Goal: Check status: Check status

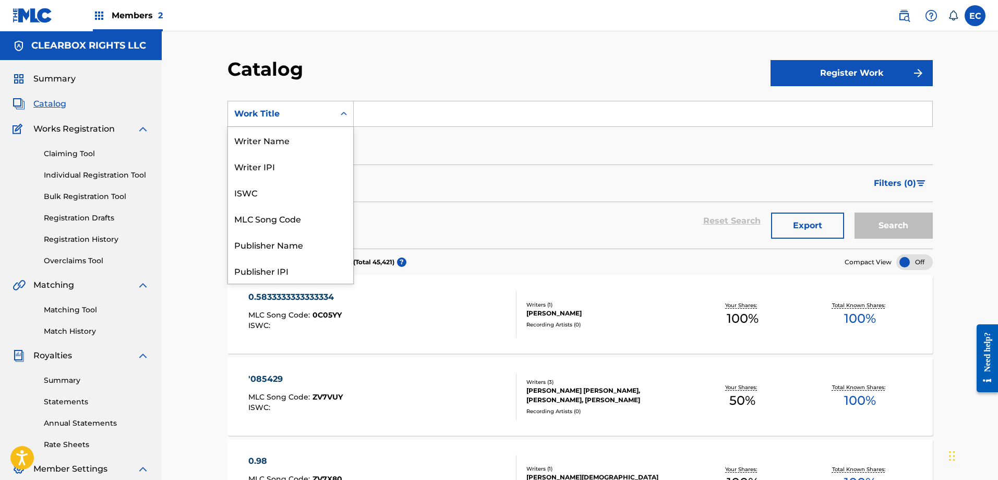
click at [320, 112] on div "Work Title" at bounding box center [281, 114] width 94 height 13
click at [299, 218] on div "MLC Song Code" at bounding box center [290, 218] width 125 height 26
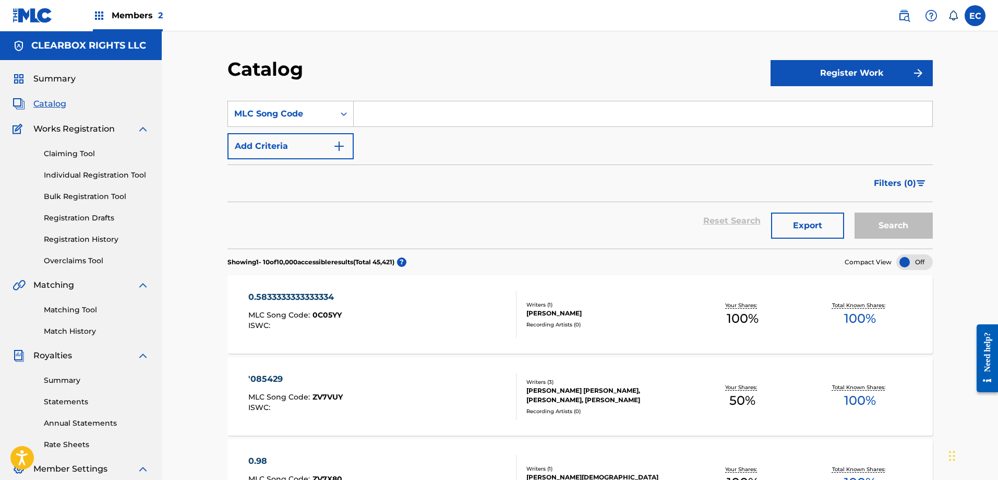
click at [376, 118] on input "Search Form" at bounding box center [643, 113] width 579 height 25
type input "N99EM8"
click at [855, 212] on button "Search" at bounding box center [894, 225] width 78 height 26
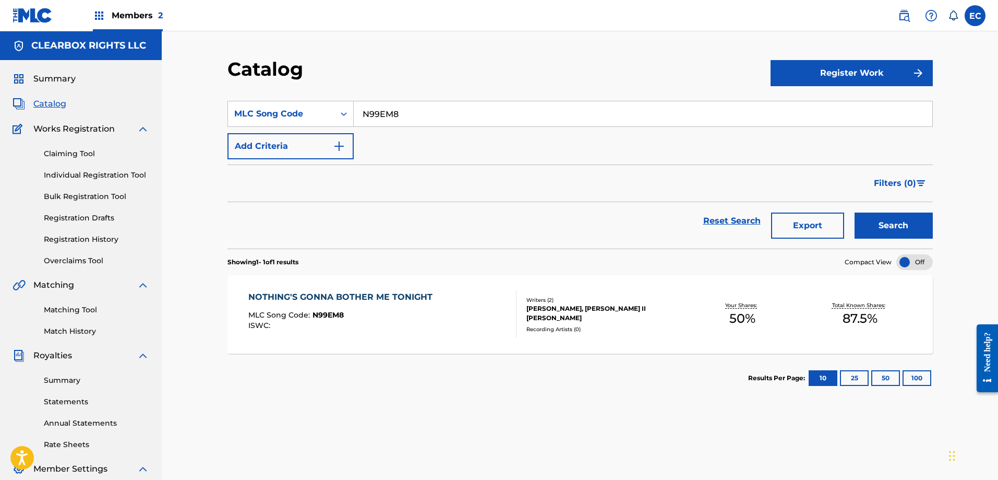
click at [411, 293] on div "NOTHING'S GONNA BOTHER ME TONIGHT" at bounding box center [342, 297] width 189 height 13
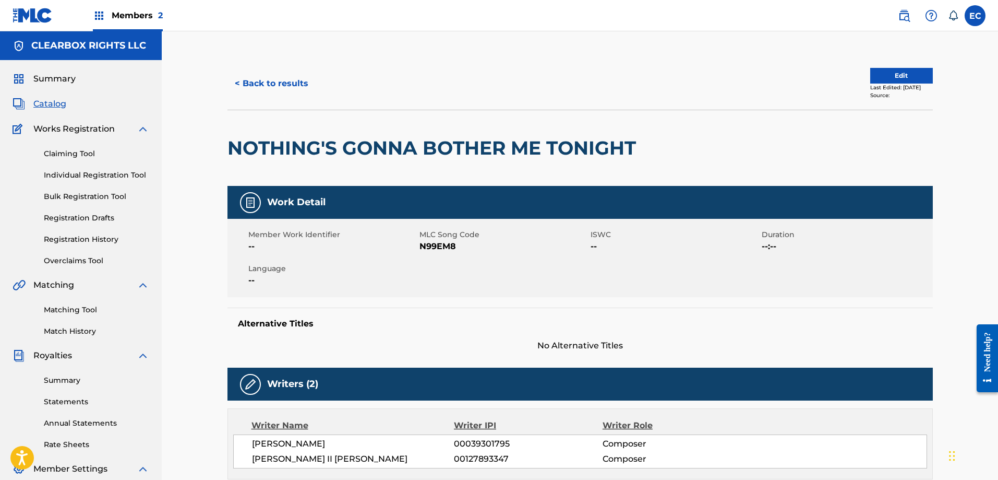
click at [276, 83] on button "< Back to results" at bounding box center [272, 83] width 88 height 26
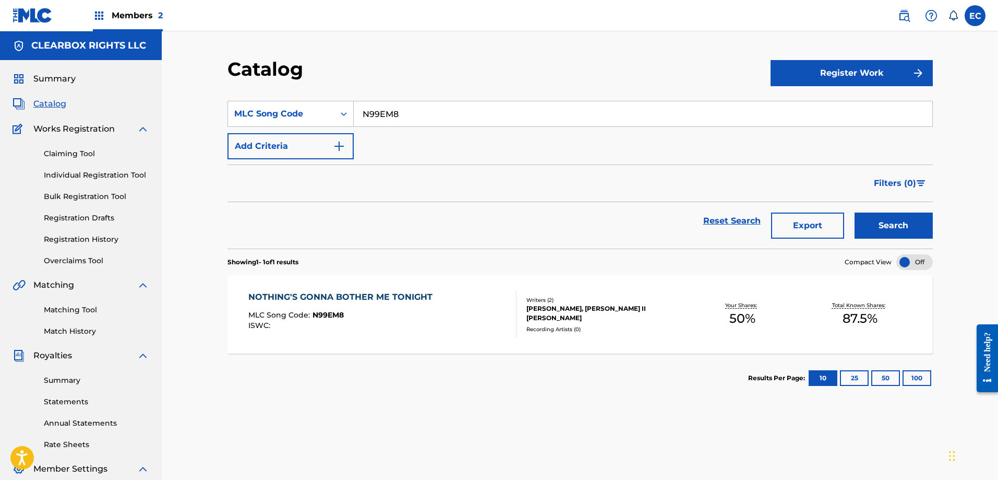
click at [905, 15] on img at bounding box center [904, 15] width 13 height 13
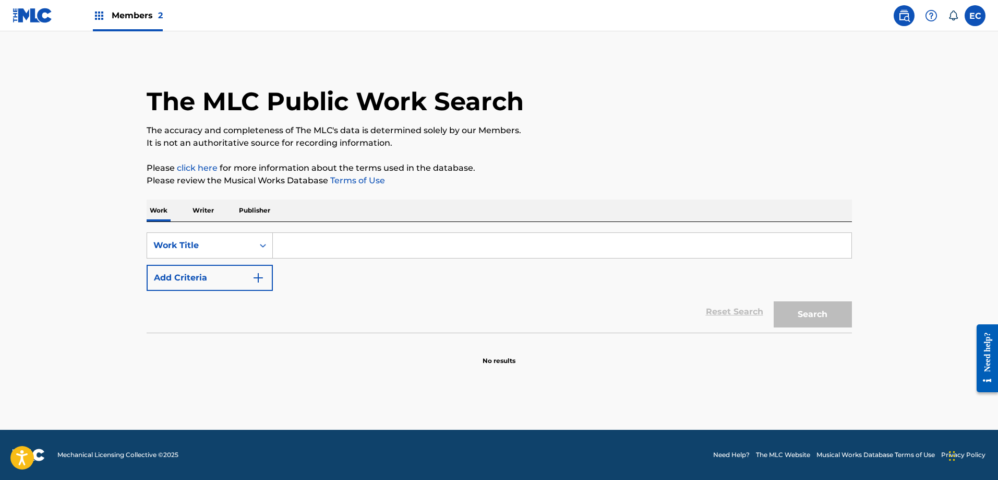
click at [305, 232] on div "Search Form" at bounding box center [562, 245] width 579 height 26
click at [306, 241] on input "Search Form" at bounding box center [562, 245] width 579 height 25
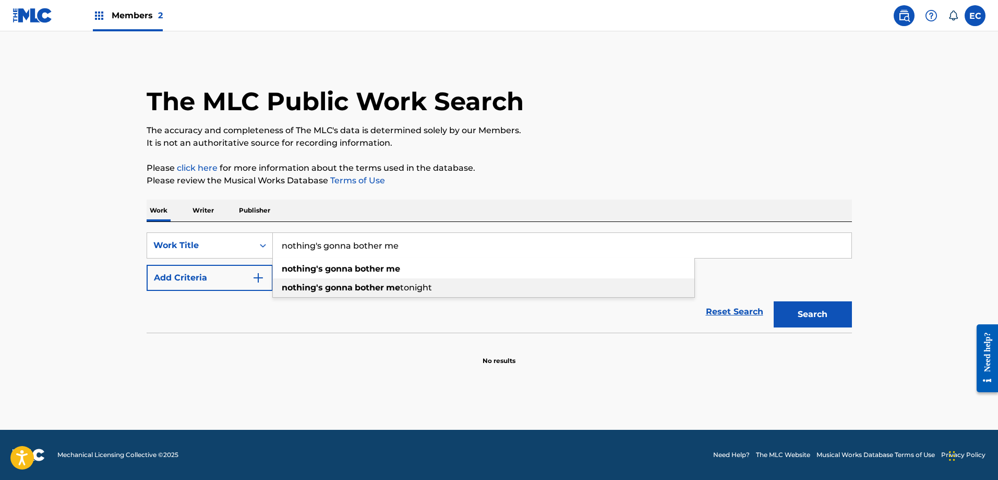
click at [341, 283] on strong "gonna" at bounding box center [339, 287] width 28 height 10
type input "nothing's gonna bother me tonight"
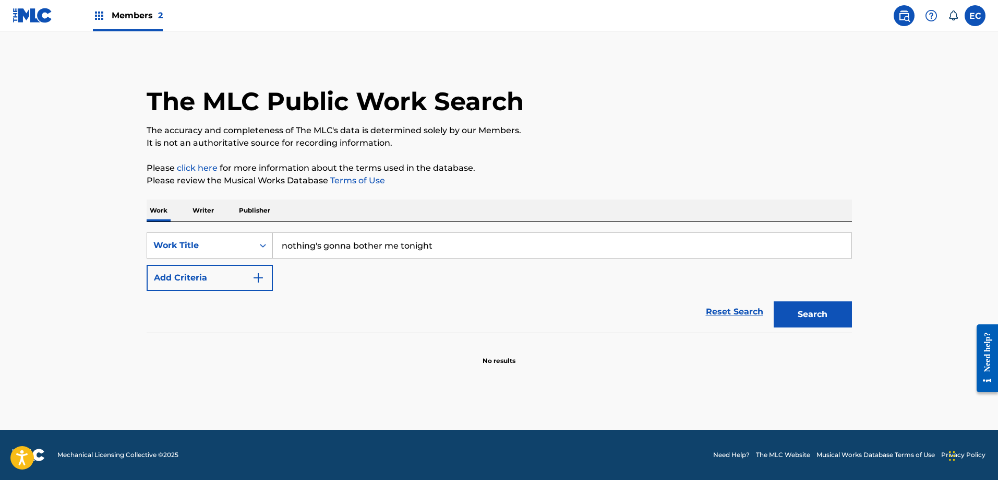
click at [237, 271] on button "Add Criteria" at bounding box center [210, 278] width 126 height 26
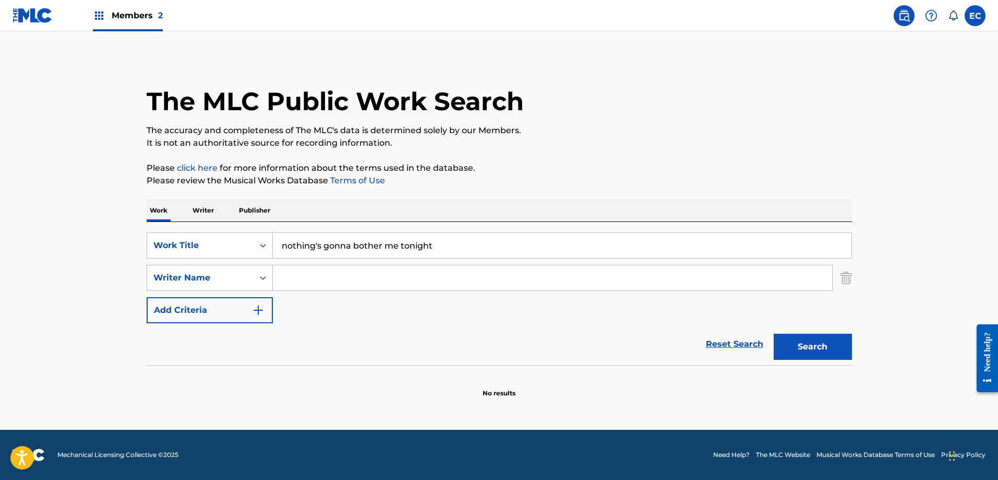
click at [329, 286] on input "Search Form" at bounding box center [553, 277] width 560 height 25
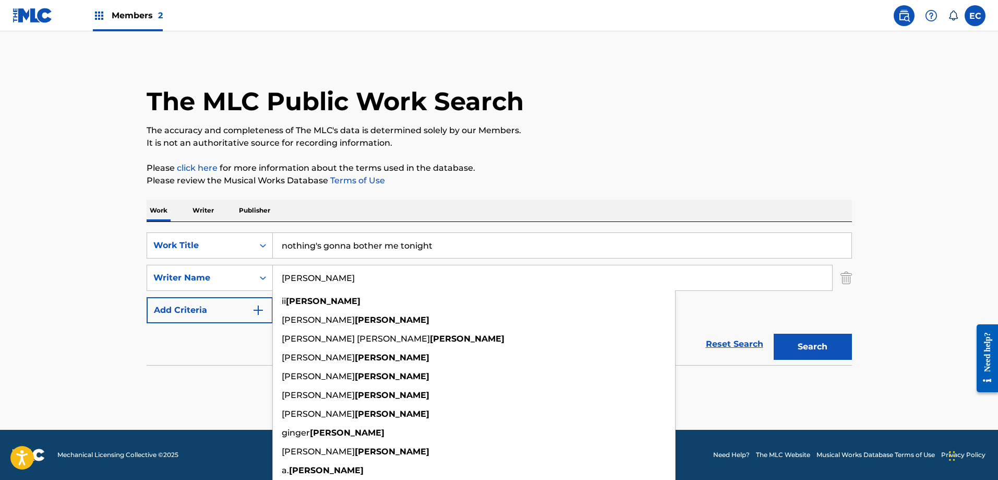
type input "[PERSON_NAME]"
click at [808, 342] on button "Search" at bounding box center [813, 347] width 78 height 26
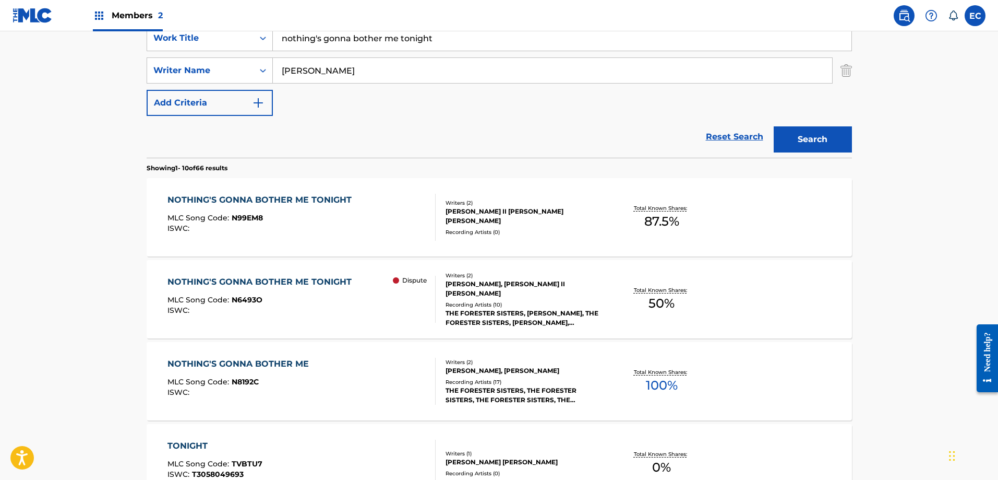
scroll to position [261, 0]
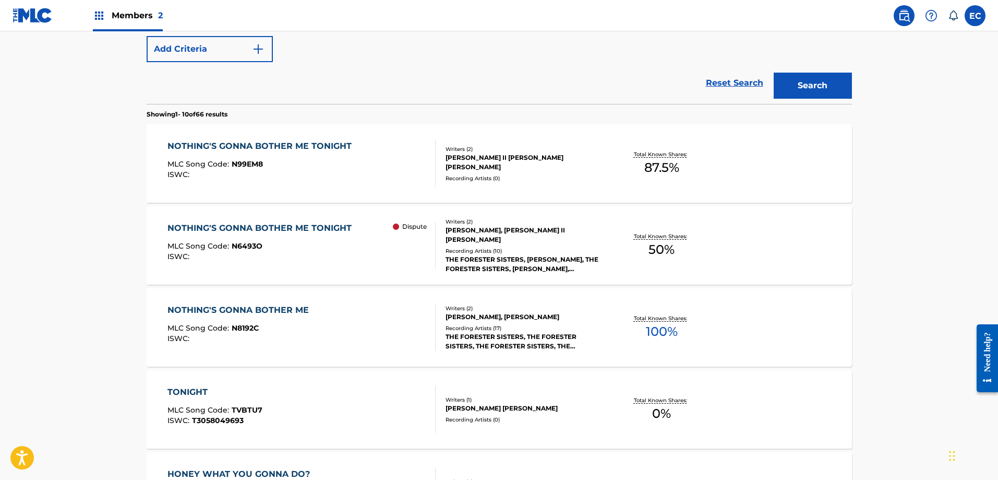
click at [286, 305] on div "NOTHING'S GONNA BOTHER ME" at bounding box center [241, 310] width 147 height 13
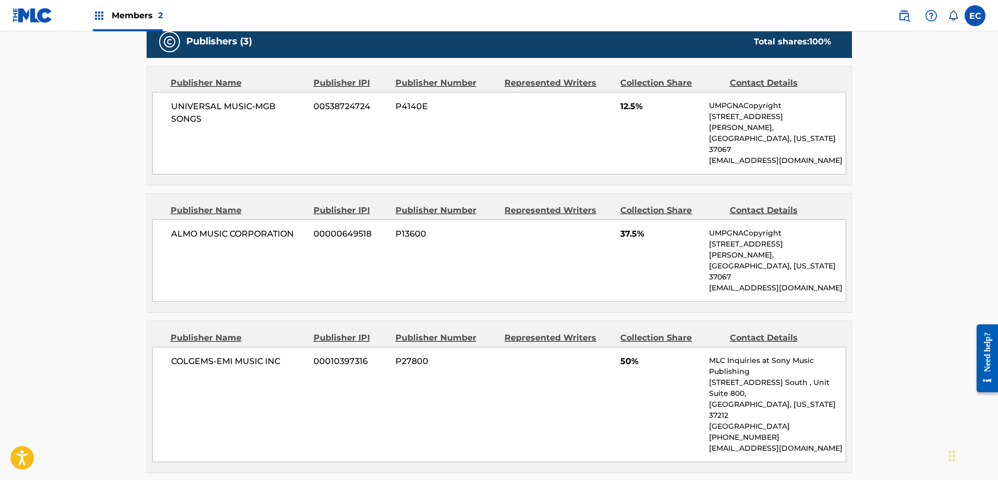
scroll to position [522, 0]
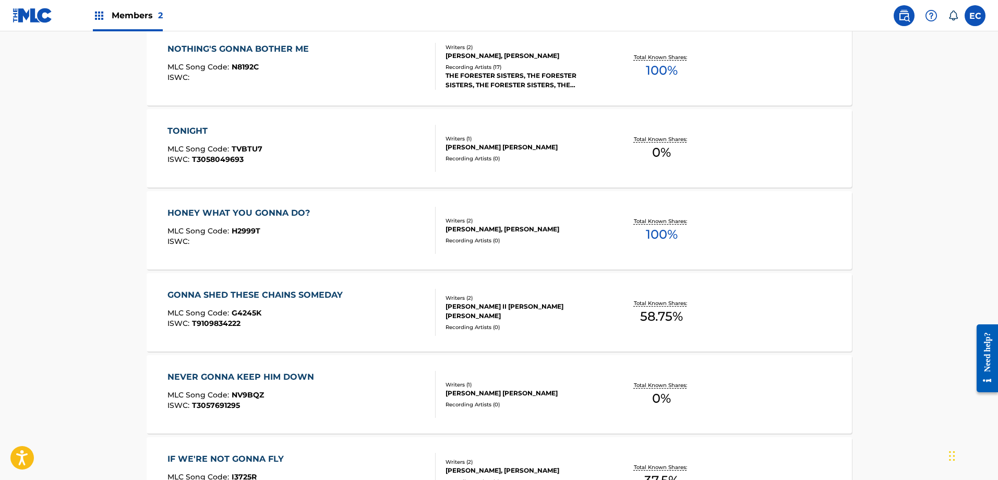
scroll to position [320, 0]
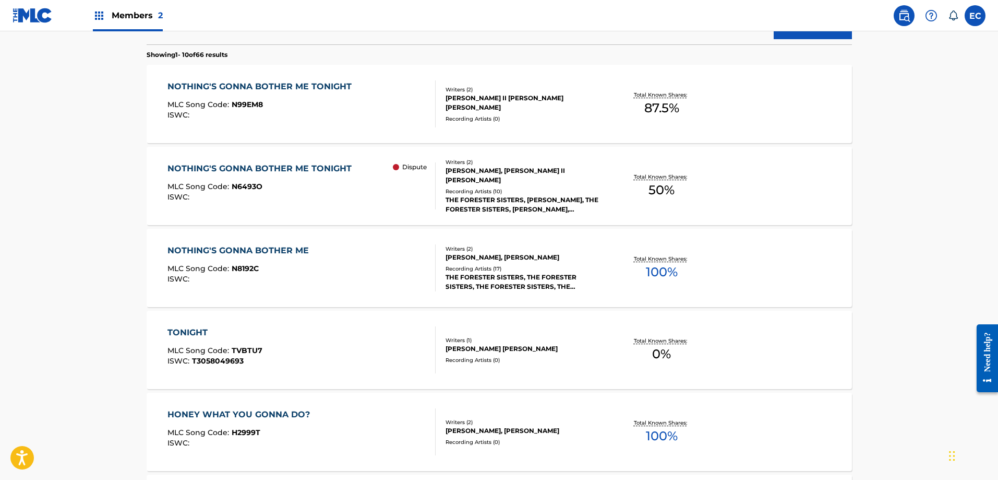
click at [299, 165] on div "NOTHING'S GONNA BOTHER ME TONIGHT" at bounding box center [262, 168] width 189 height 13
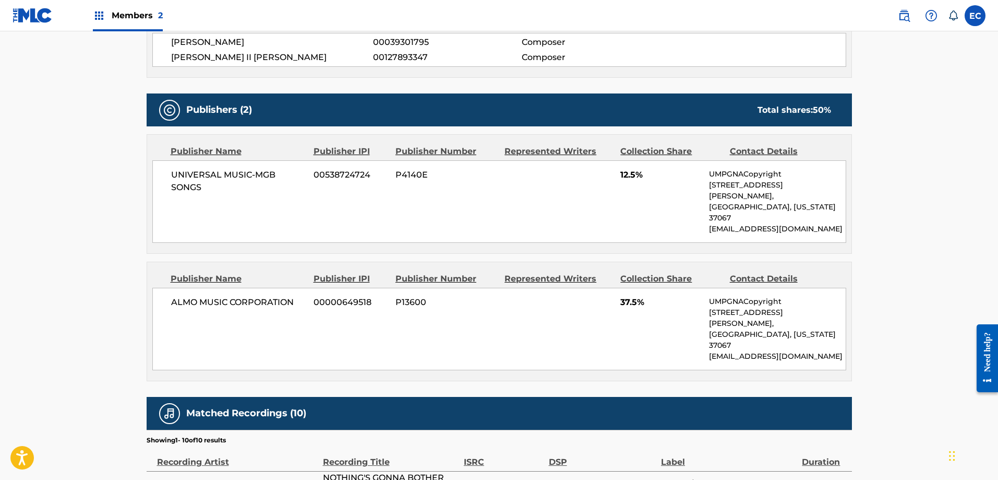
scroll to position [418, 0]
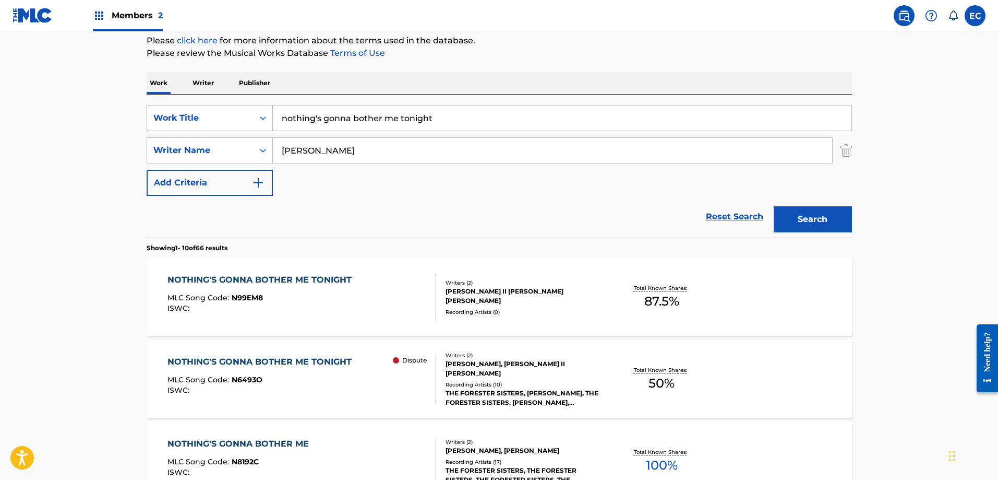
scroll to position [157, 0]
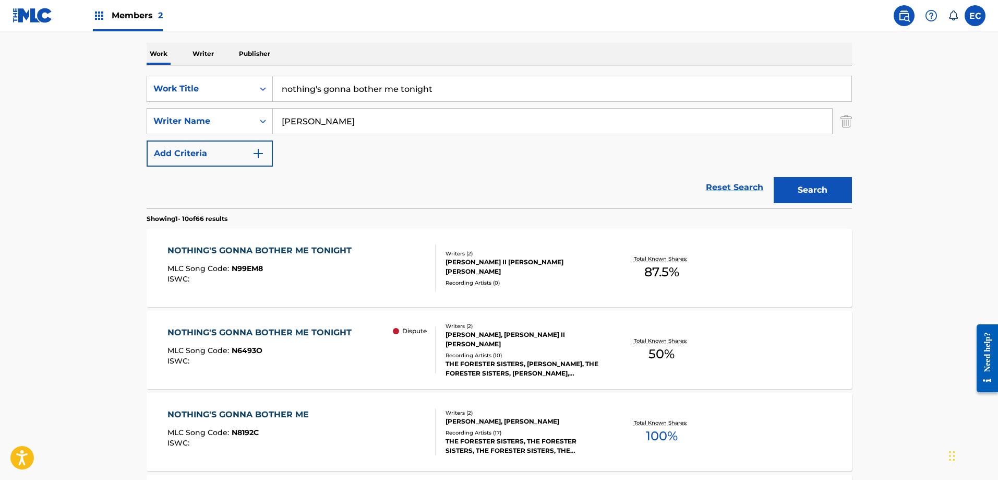
click at [324, 249] on div "NOTHING'S GONNA BOTHER ME TONIGHT" at bounding box center [262, 250] width 189 height 13
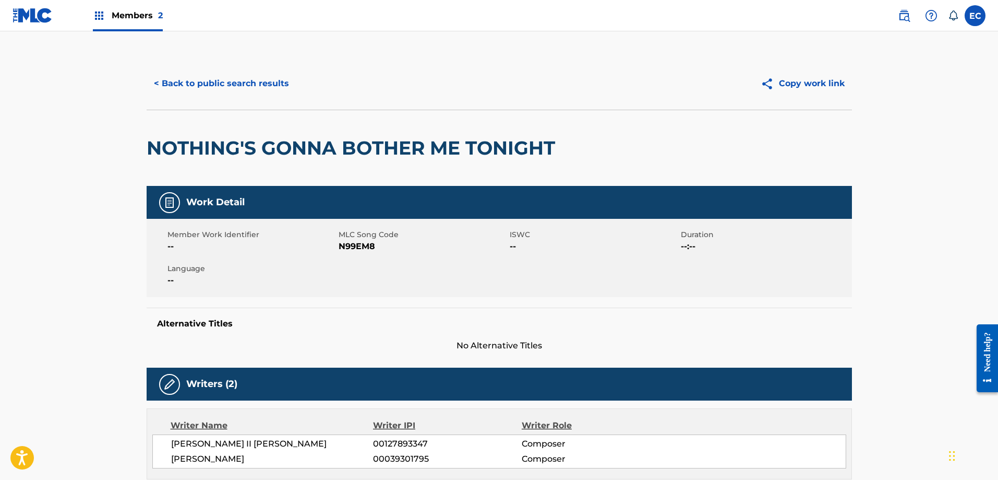
click at [204, 85] on button "< Back to public search results" at bounding box center [222, 83] width 150 height 26
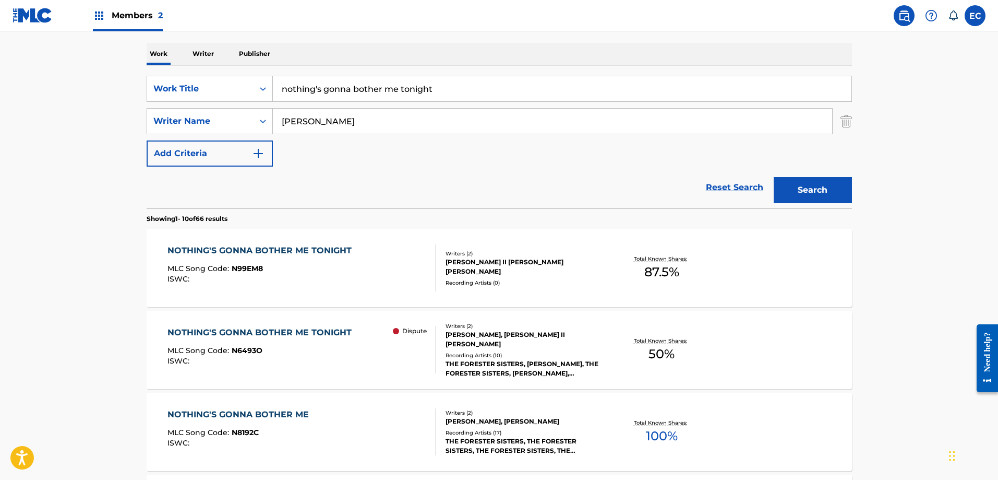
click at [295, 333] on div "NOTHING'S GONNA BOTHER ME TONIGHT" at bounding box center [262, 332] width 189 height 13
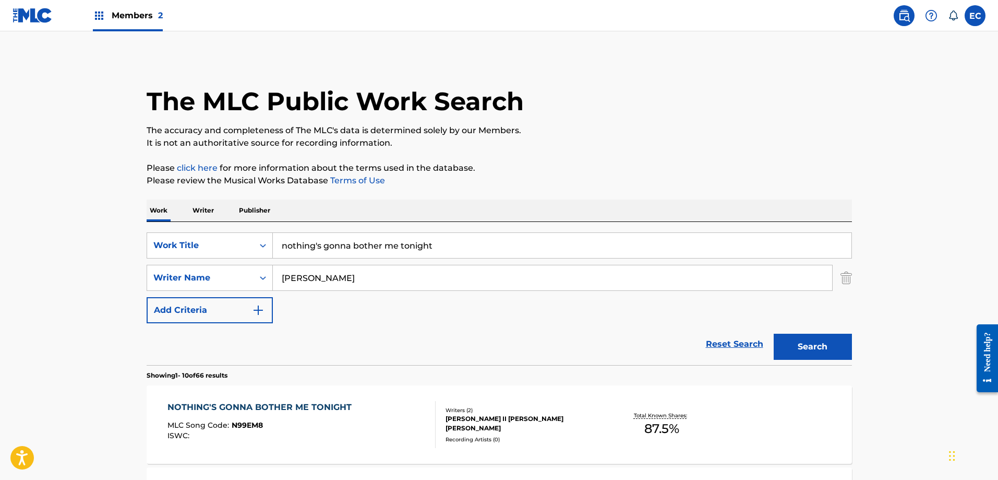
click at [153, 15] on span "Members 2" at bounding box center [137, 15] width 51 height 12
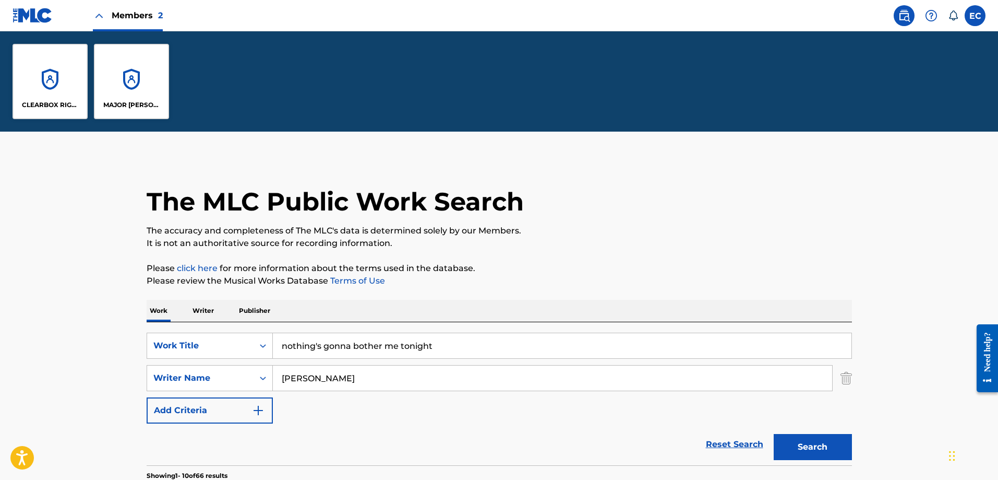
click at [49, 67] on div "CLEARBOX RIGHTS LLC" at bounding box center [50, 81] width 75 height 75
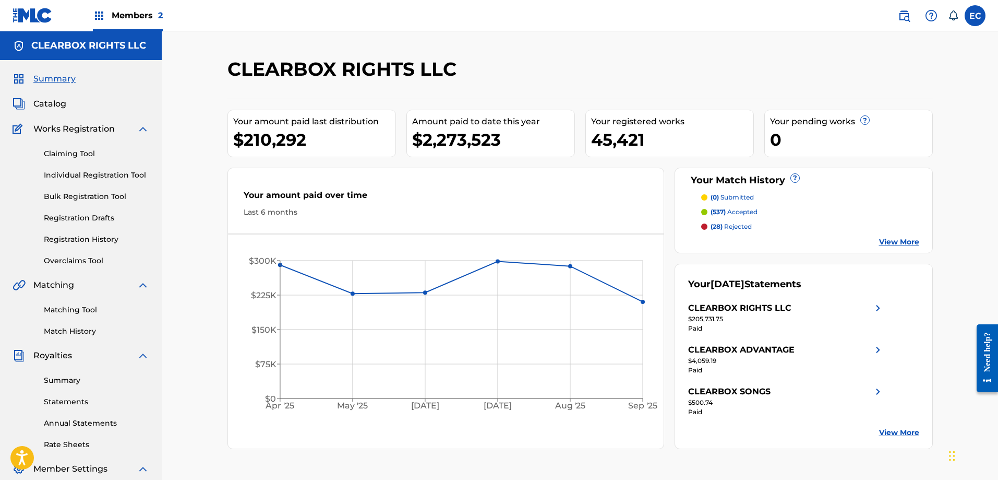
click at [103, 237] on link "Registration History" at bounding box center [96, 239] width 105 height 11
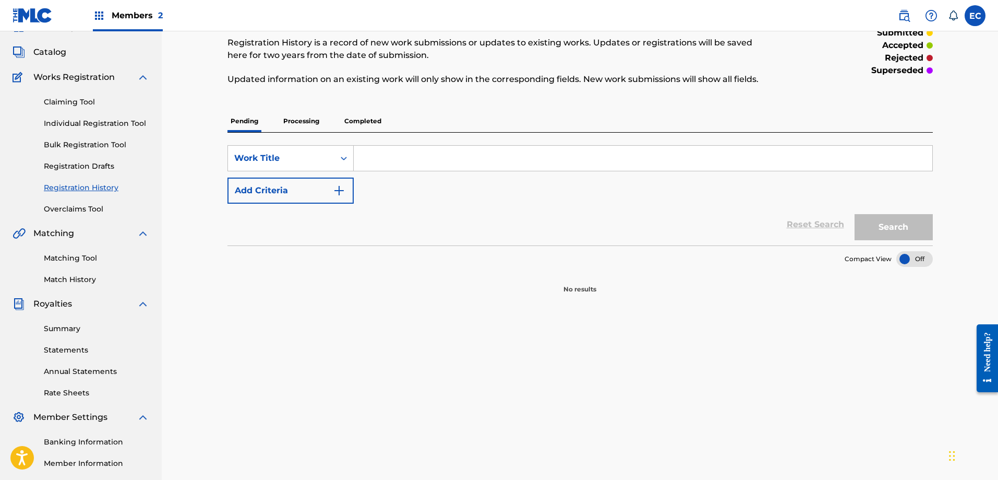
scroll to position [52, 0]
click at [296, 123] on p "Processing" at bounding box center [301, 121] width 42 height 22
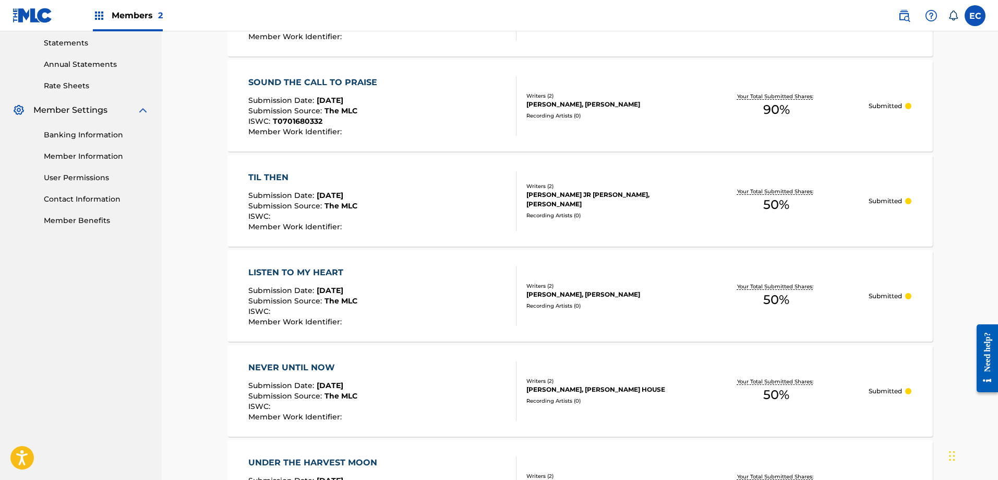
scroll to position [365, 0]
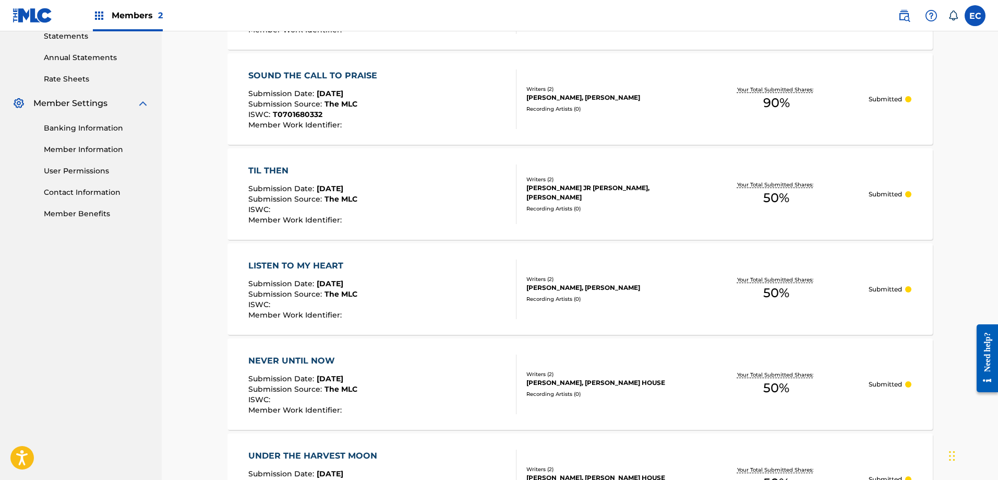
click at [323, 263] on div "LISTEN TO MY HEART" at bounding box center [302, 265] width 109 height 13
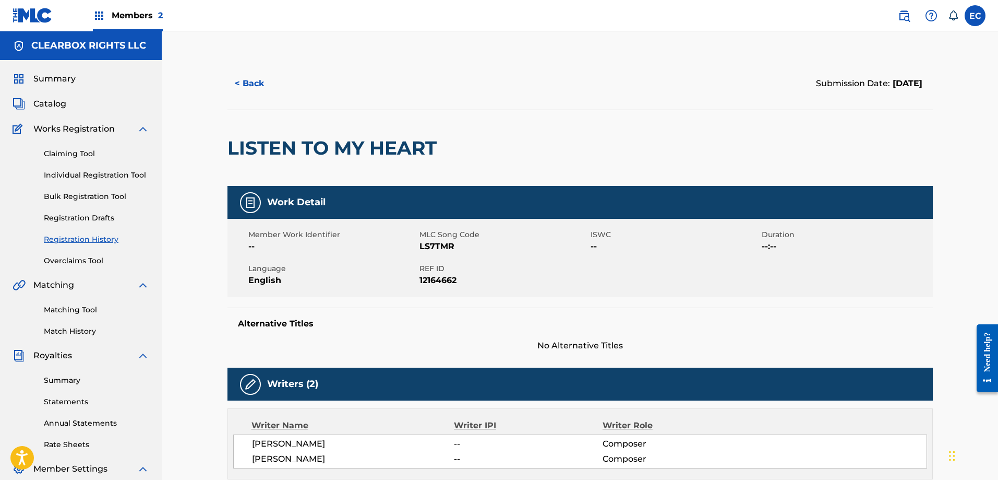
click at [905, 18] on img at bounding box center [904, 15] width 13 height 13
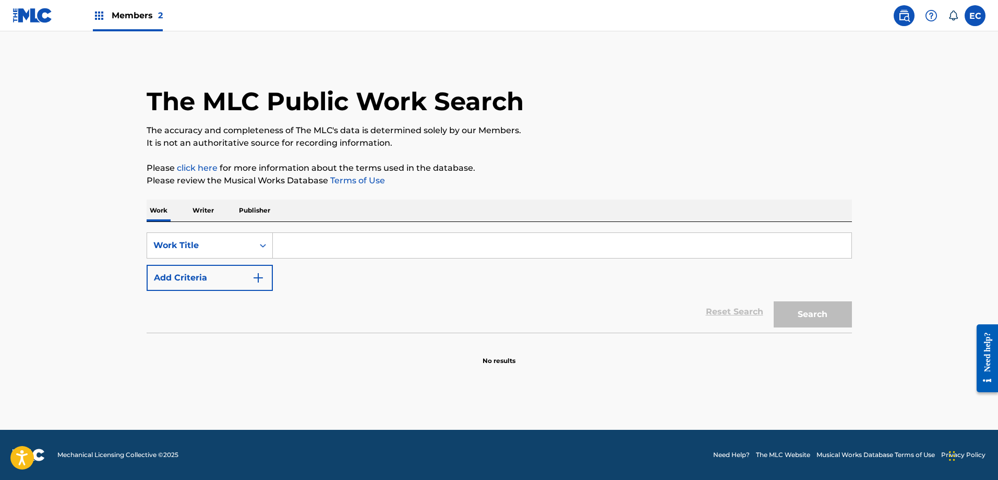
click at [338, 239] on input "Search Form" at bounding box center [562, 245] width 579 height 25
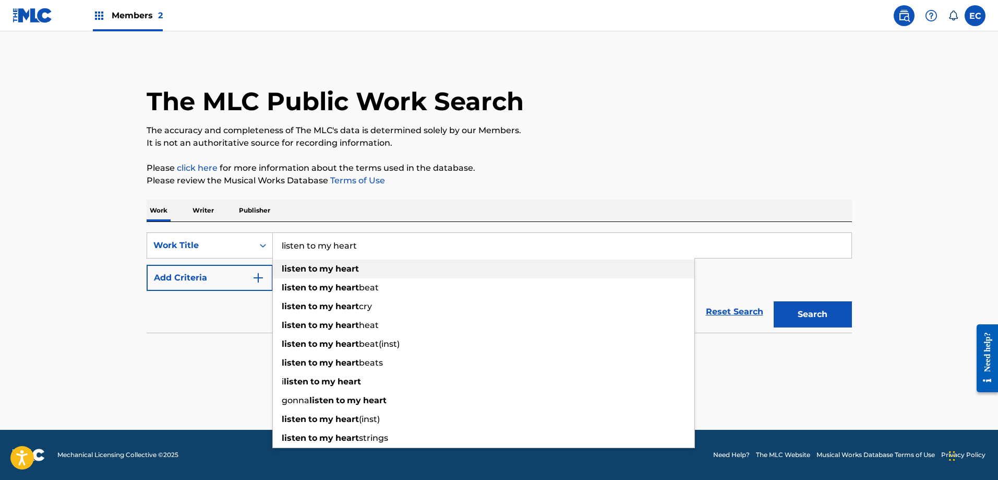
type input "listen to my heart"
click at [364, 276] on div "listen to my heart" at bounding box center [484, 268] width 422 height 19
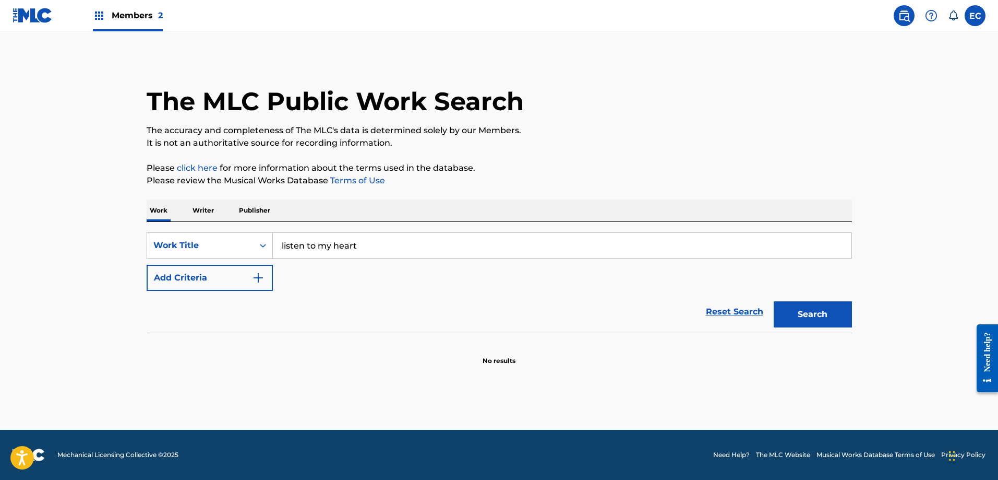
click at [252, 279] on img "Search Form" at bounding box center [258, 277] width 13 height 13
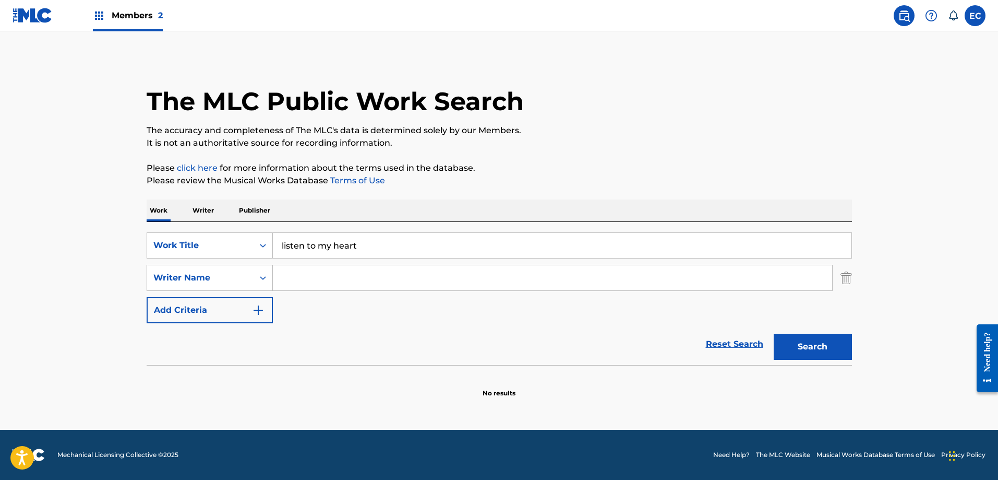
click at [323, 280] on input "Search Form" at bounding box center [553, 277] width 560 height 25
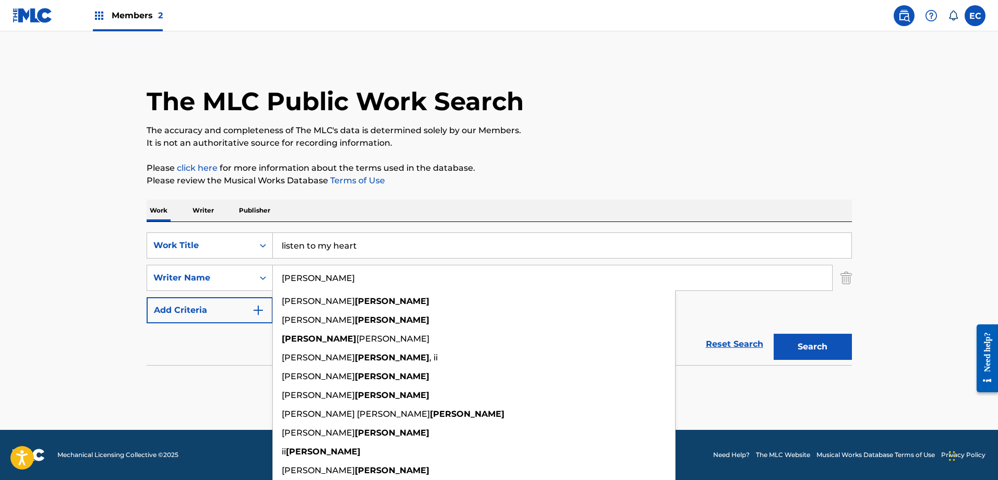
type input "[PERSON_NAME]"
click at [838, 343] on button "Search" at bounding box center [813, 347] width 78 height 26
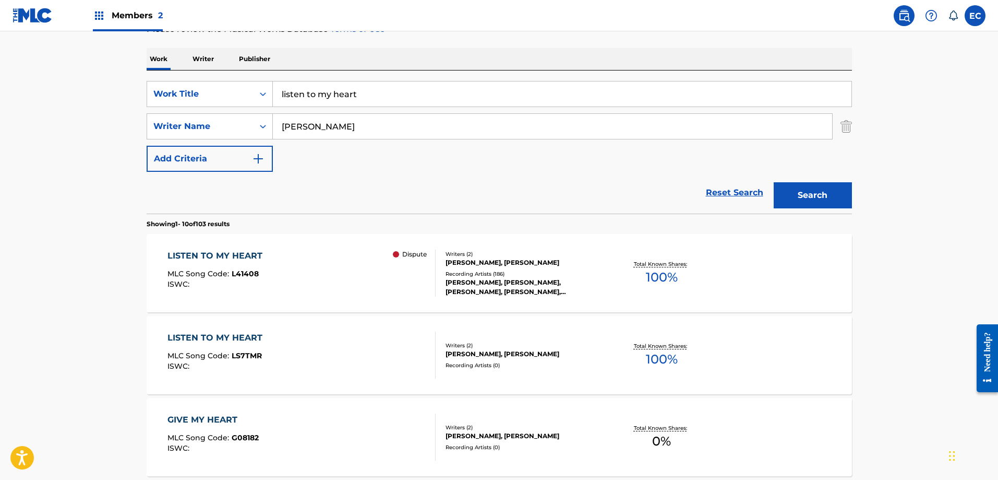
scroll to position [157, 0]
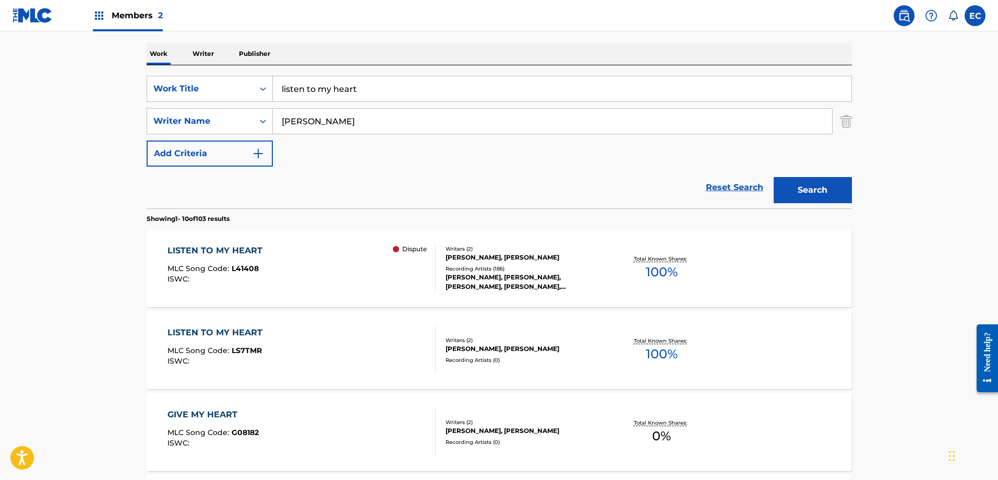
click at [226, 253] on div "LISTEN TO MY HEART" at bounding box center [218, 250] width 100 height 13
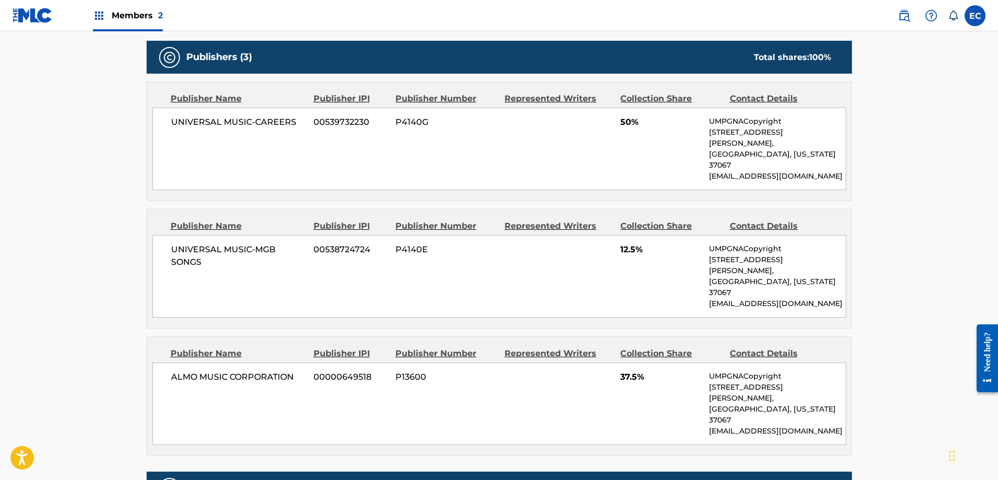
scroll to position [157, 0]
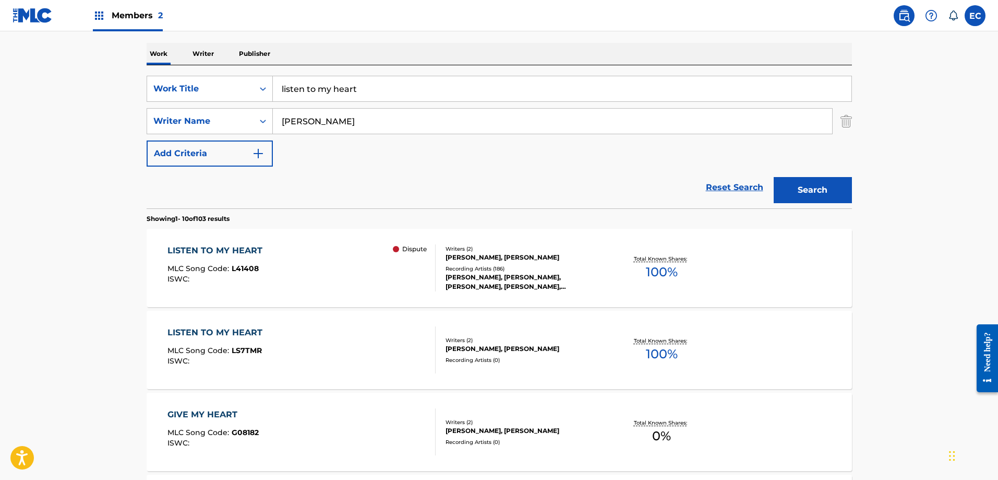
click at [244, 331] on div "LISTEN TO MY HEART" at bounding box center [218, 332] width 100 height 13
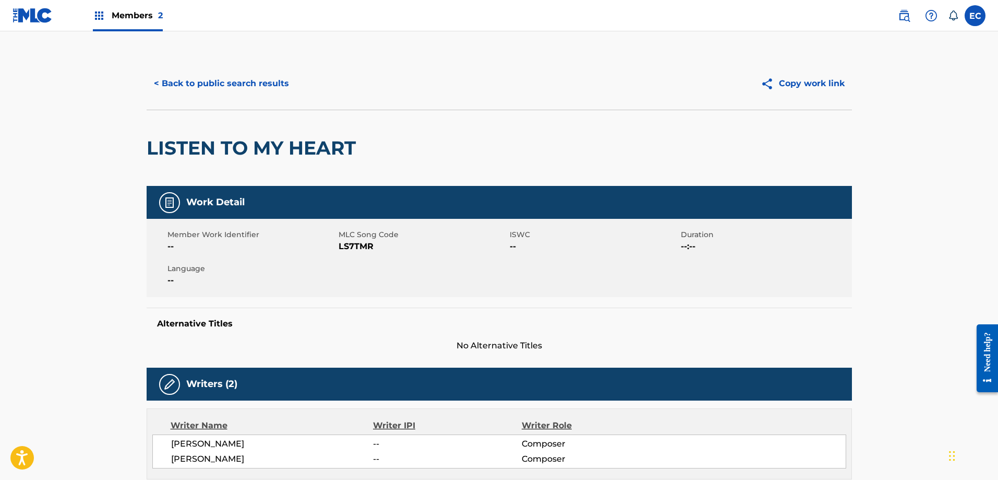
click at [227, 81] on button "< Back to public search results" at bounding box center [222, 83] width 150 height 26
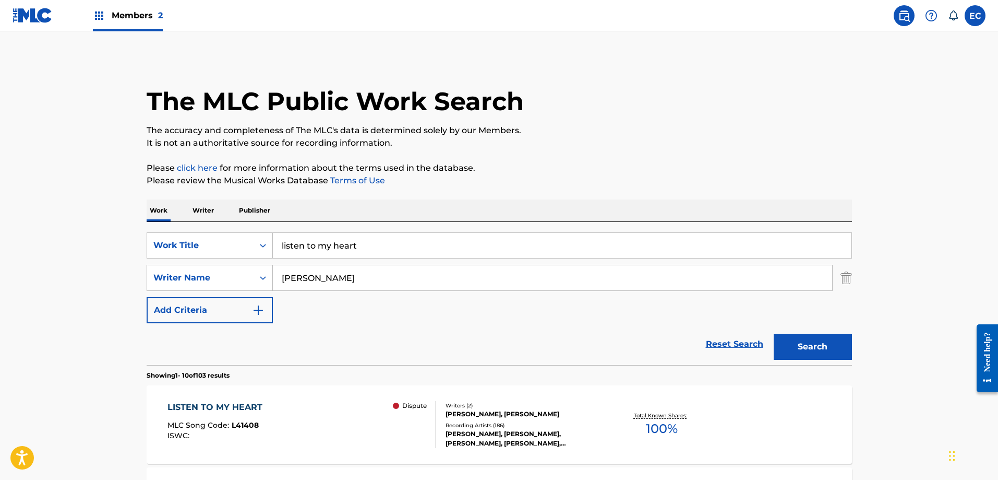
click at [103, 11] on img at bounding box center [99, 15] width 13 height 13
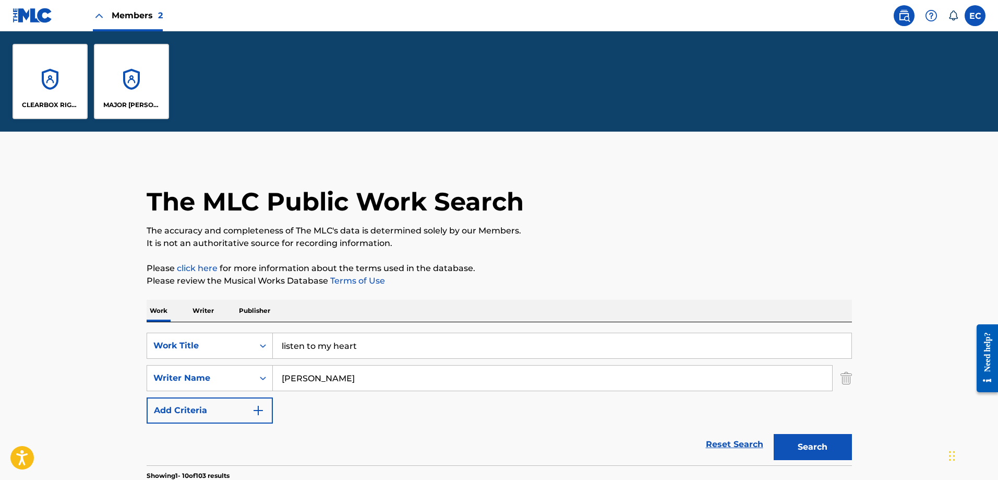
click at [55, 74] on div "CLEARBOX RIGHTS LLC" at bounding box center [50, 81] width 75 height 75
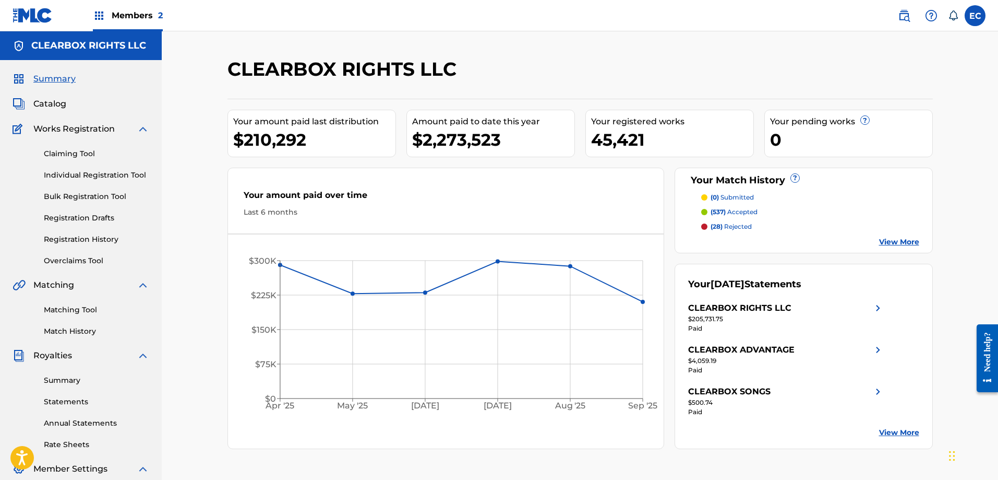
click at [58, 102] on span "Catalog" at bounding box center [49, 104] width 33 height 13
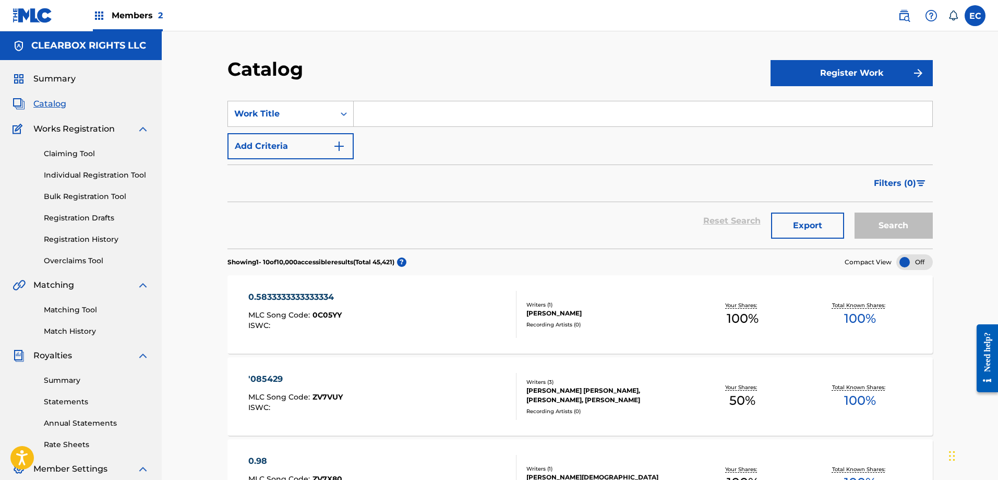
click at [420, 119] on input "Search Form" at bounding box center [643, 113] width 579 height 25
click at [322, 109] on div "Work Title" at bounding box center [281, 114] width 94 height 13
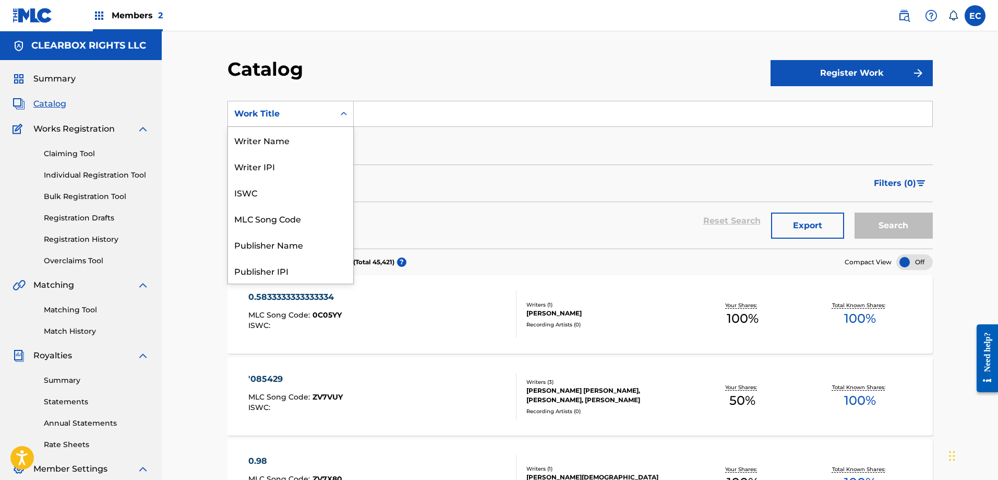
scroll to position [157, 0]
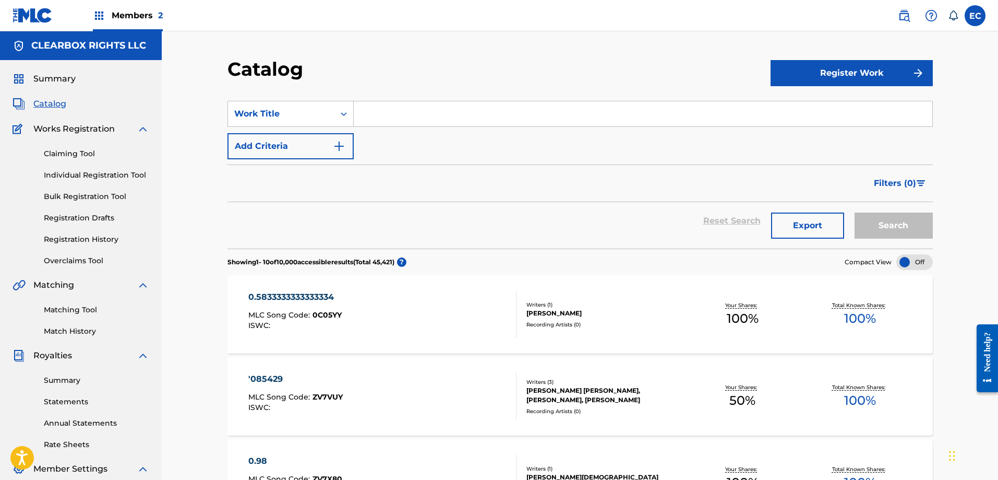
click at [426, 109] on input "Search Form" at bounding box center [643, 113] width 579 height 25
click at [93, 236] on link "Registration History" at bounding box center [96, 239] width 105 height 11
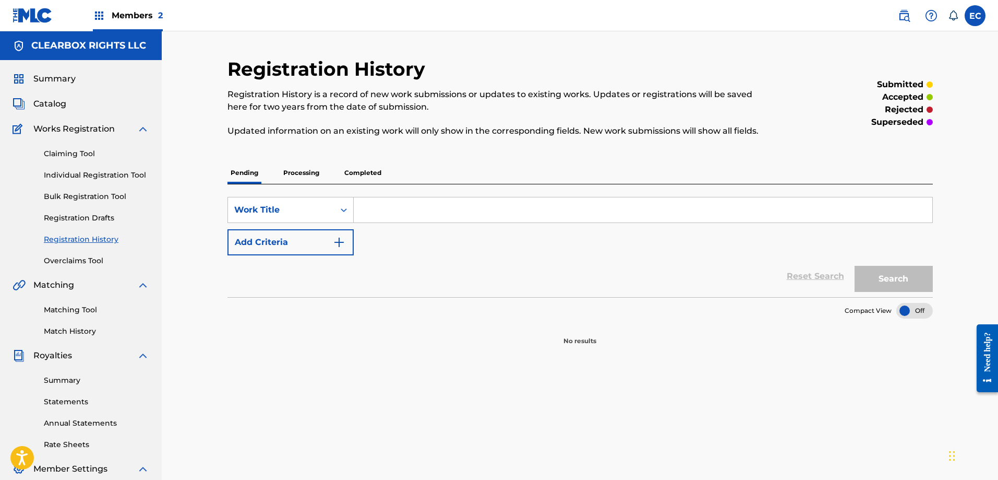
click at [299, 173] on p "Processing" at bounding box center [301, 173] width 42 height 22
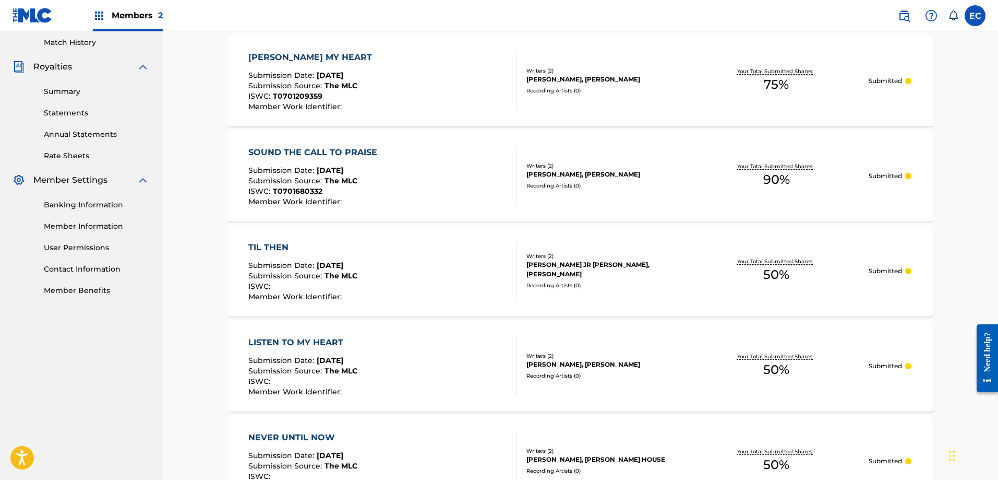
scroll to position [324, 0]
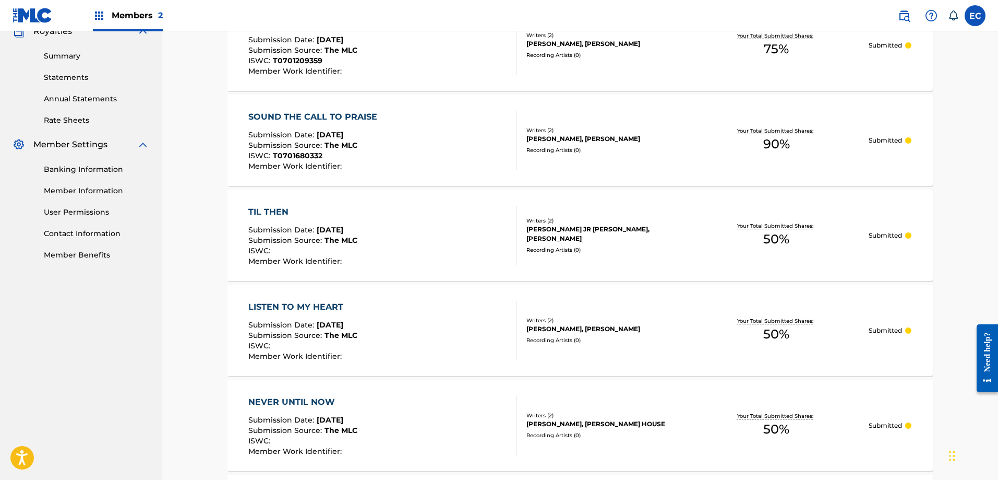
click at [343, 306] on div "LISTEN TO MY HEART" at bounding box center [302, 307] width 109 height 13
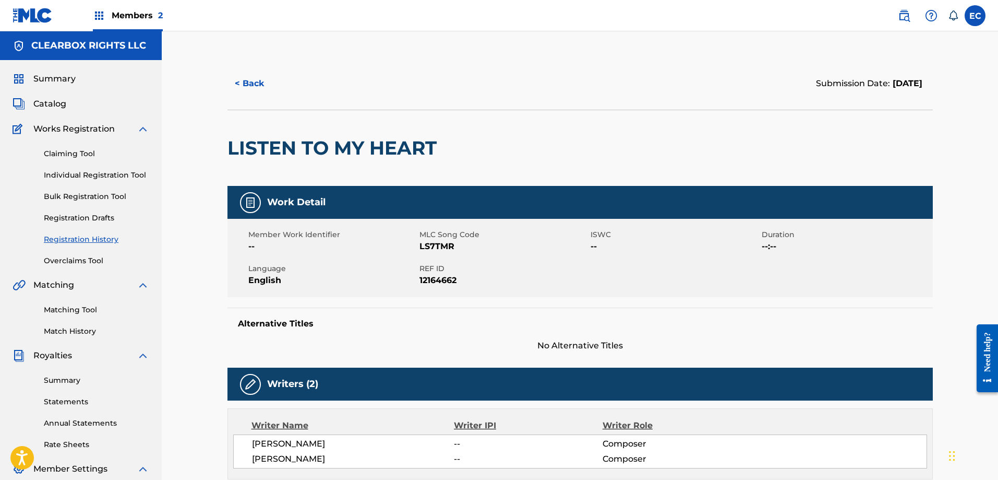
click at [245, 76] on button "< Back" at bounding box center [259, 83] width 63 height 26
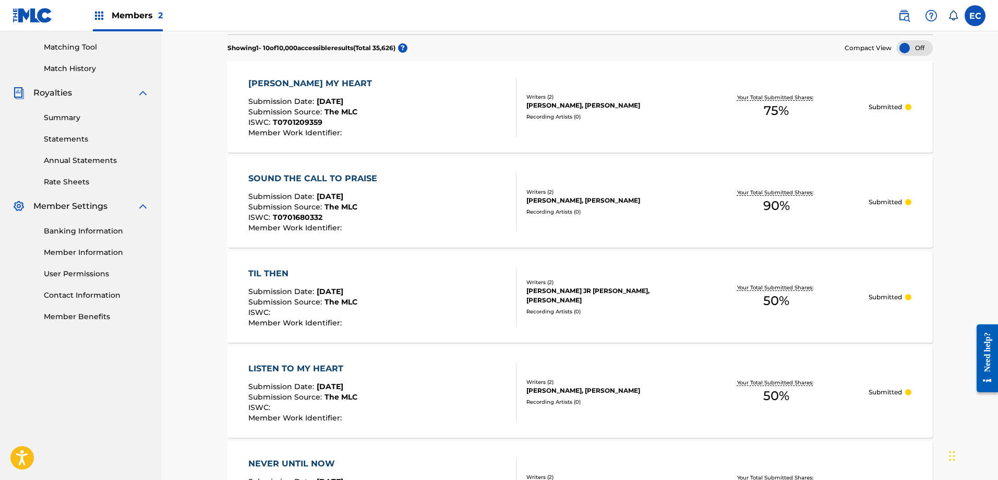
scroll to position [272, 0]
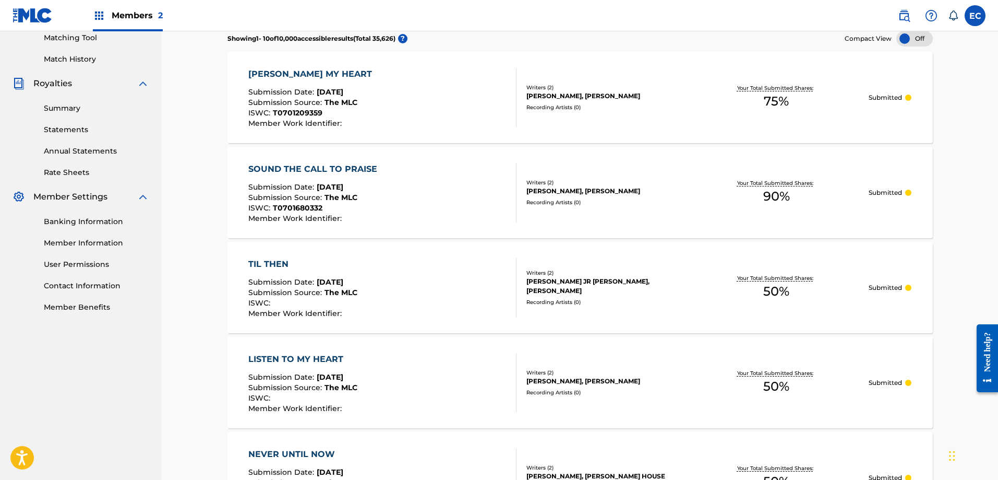
click at [269, 267] on div "TIL THEN" at bounding box center [302, 264] width 109 height 13
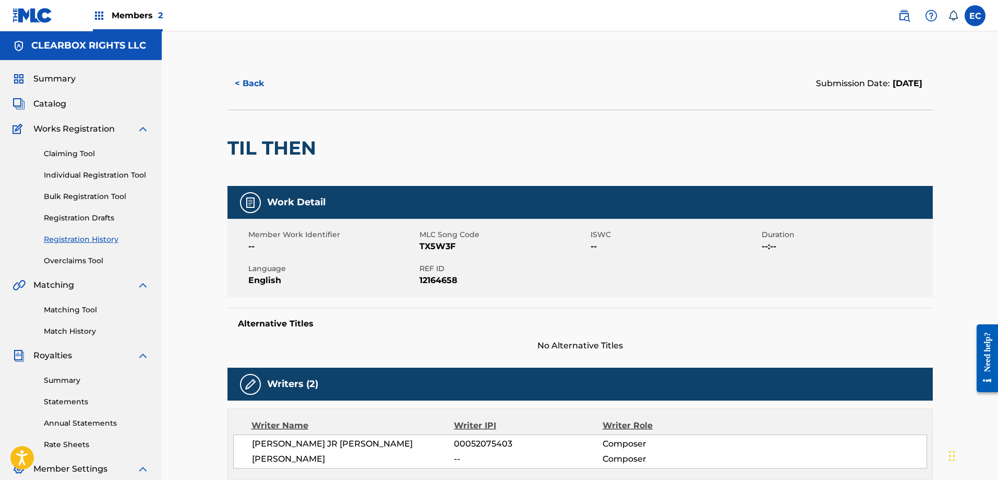
click at [262, 79] on button "< Back" at bounding box center [259, 83] width 63 height 26
